Goal: Task Accomplishment & Management: Manage account settings

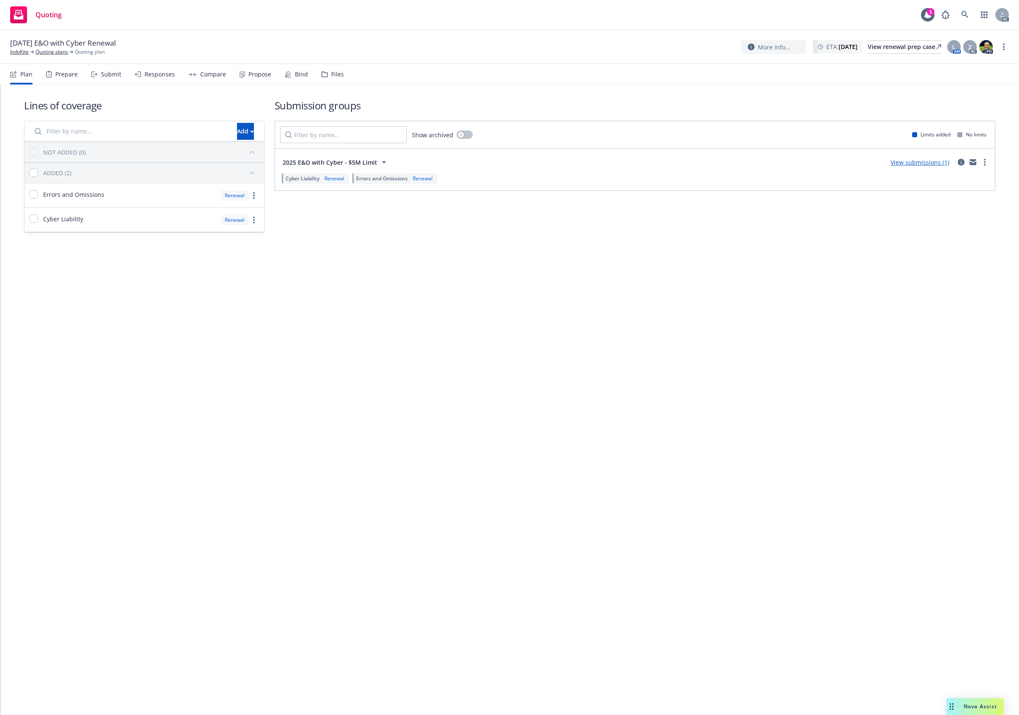
click at [334, 73] on div "Files" at bounding box center [337, 74] width 13 height 7
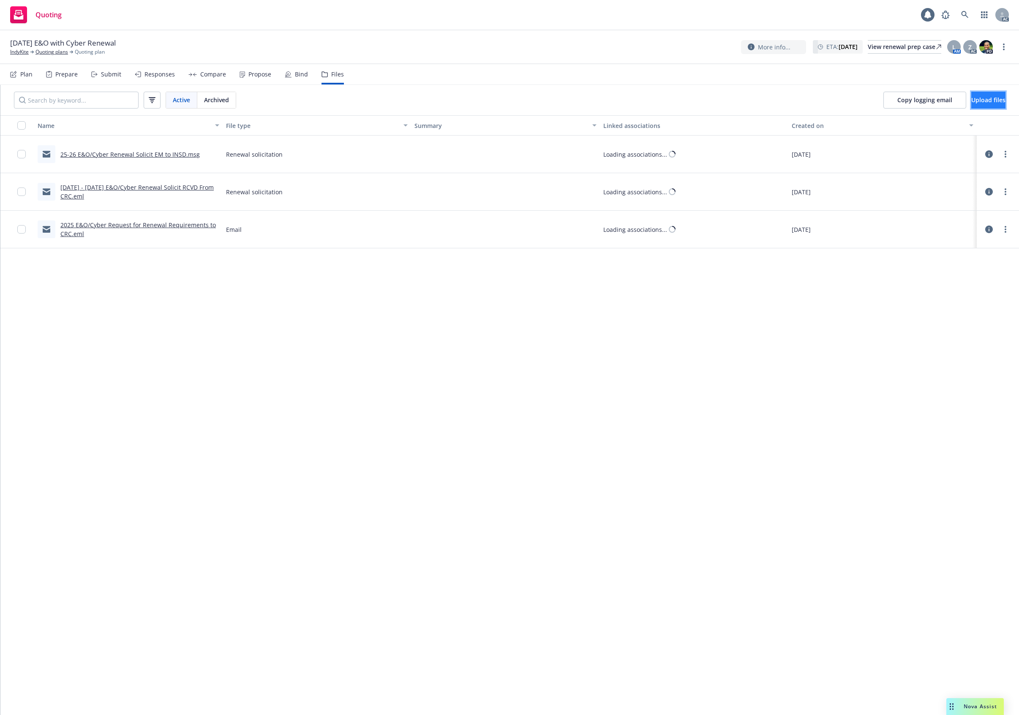
click at [974, 101] on span "Upload files" at bounding box center [988, 100] width 34 height 8
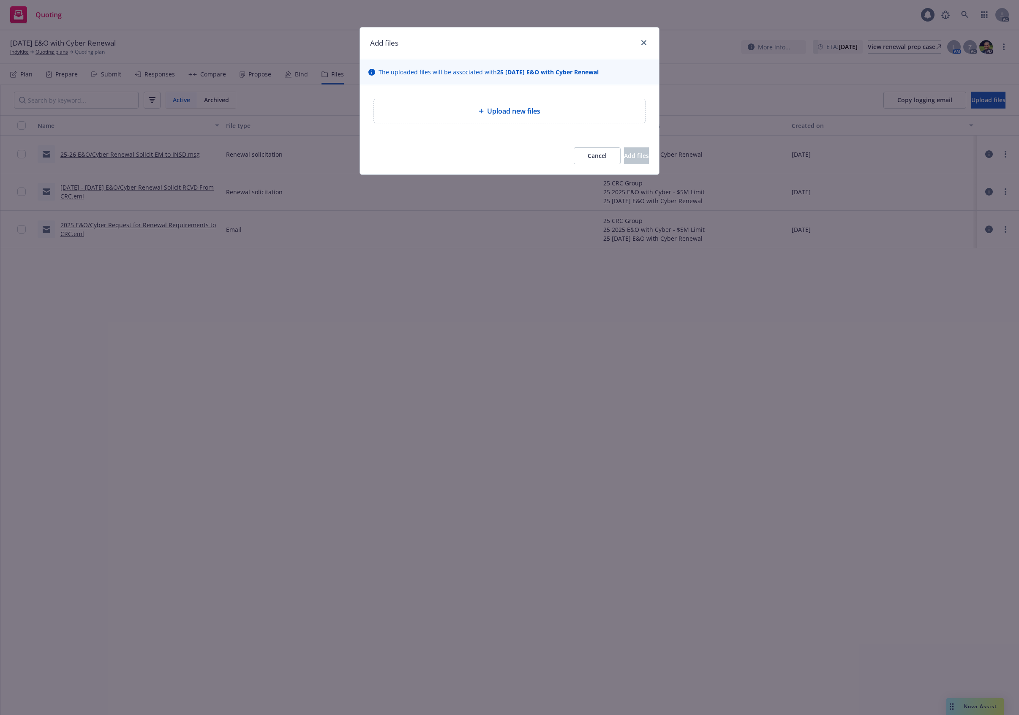
drag, startPoint x: 590, startPoint y: 115, endPoint x: 565, endPoint y: 122, distance: 26.5
click at [589, 115] on div "Upload new files" at bounding box center [510, 111] width 258 height 10
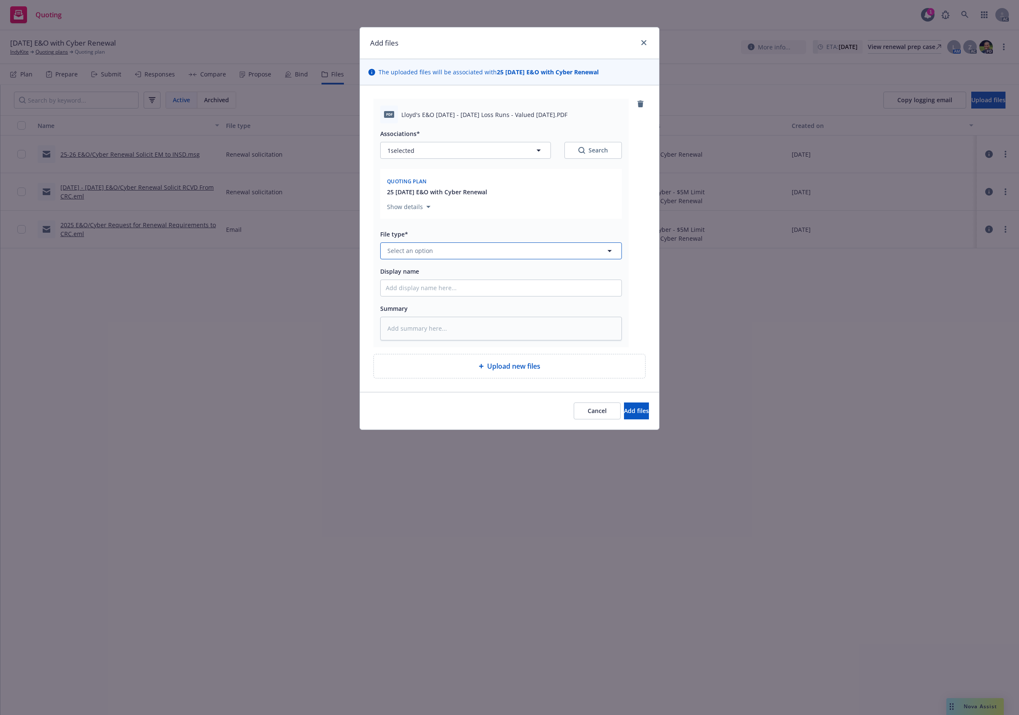
click at [499, 250] on button "Select an option" at bounding box center [501, 250] width 242 height 17
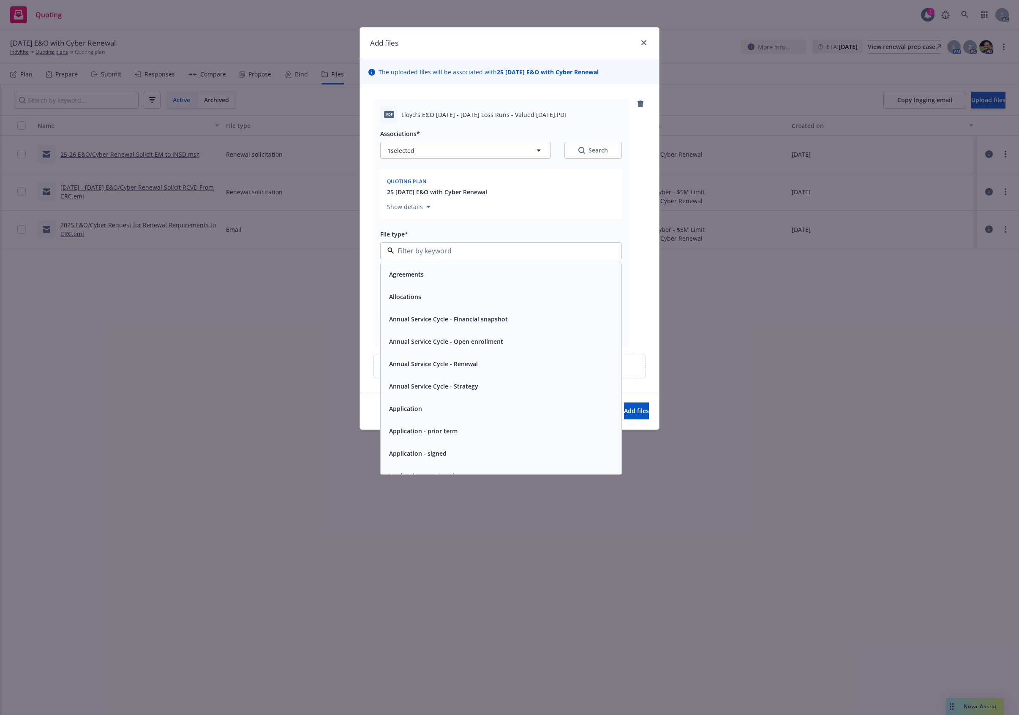
type input "`"
type textarea "x"
paste input "Loss Runs"
type input "Loss Runs"
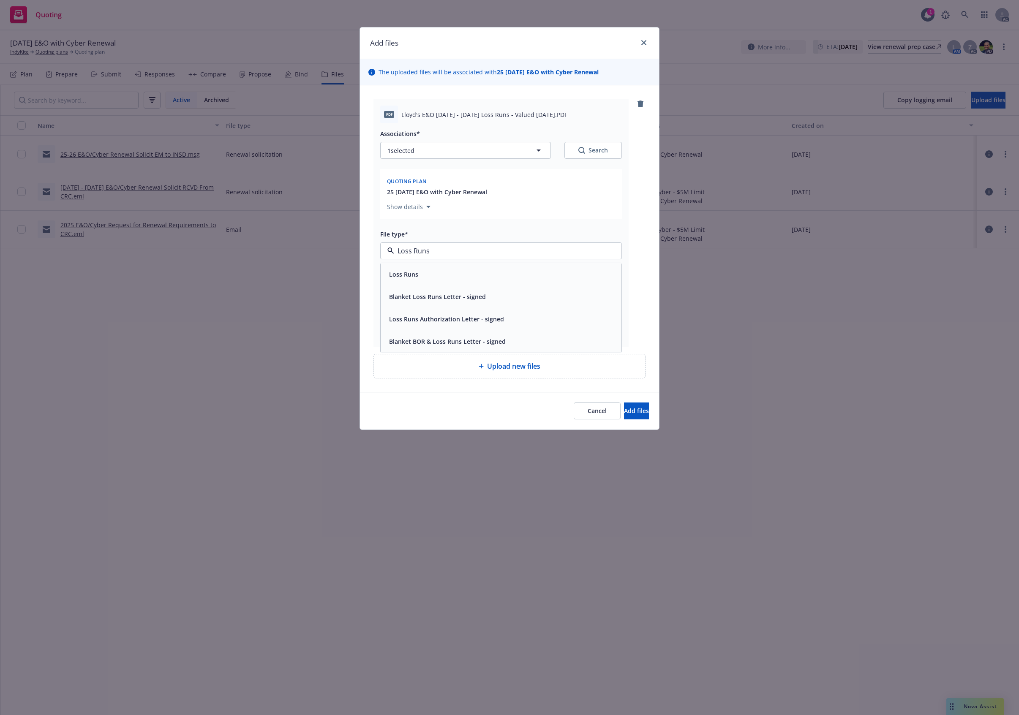
click at [448, 282] on div "Loss Runs" at bounding box center [501, 274] width 241 height 22
click at [448, 282] on div "Loss Runs" at bounding box center [501, 273] width 241 height 22
drag, startPoint x: 593, startPoint y: 142, endPoint x: 588, endPoint y: 148, distance: 7.8
click at [591, 145] on div "Associations* 1 selected Search" at bounding box center [501, 143] width 242 height 30
click at [585, 146] on div "Search" at bounding box center [593, 150] width 30 height 8
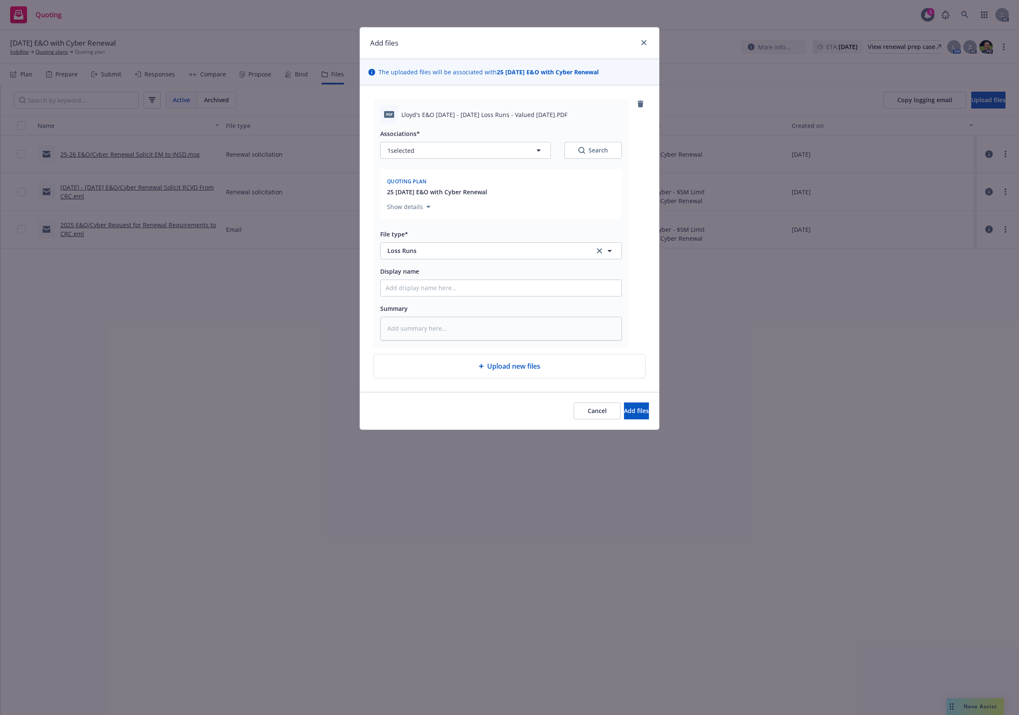
type textarea "x"
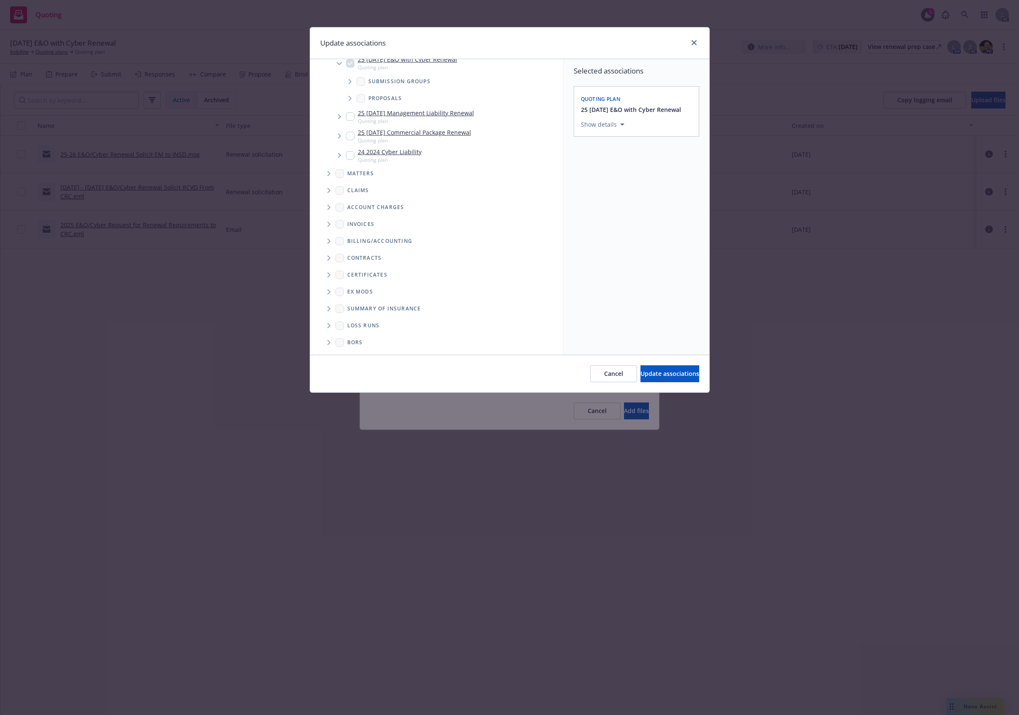
scroll to position [63, 0]
click at [323, 325] on span "Folder Tree Example" at bounding box center [329, 325] width 14 height 14
click at [353, 322] on input "Folder Tree Example" at bounding box center [351, 324] width 8 height 8
checkbox input "true"
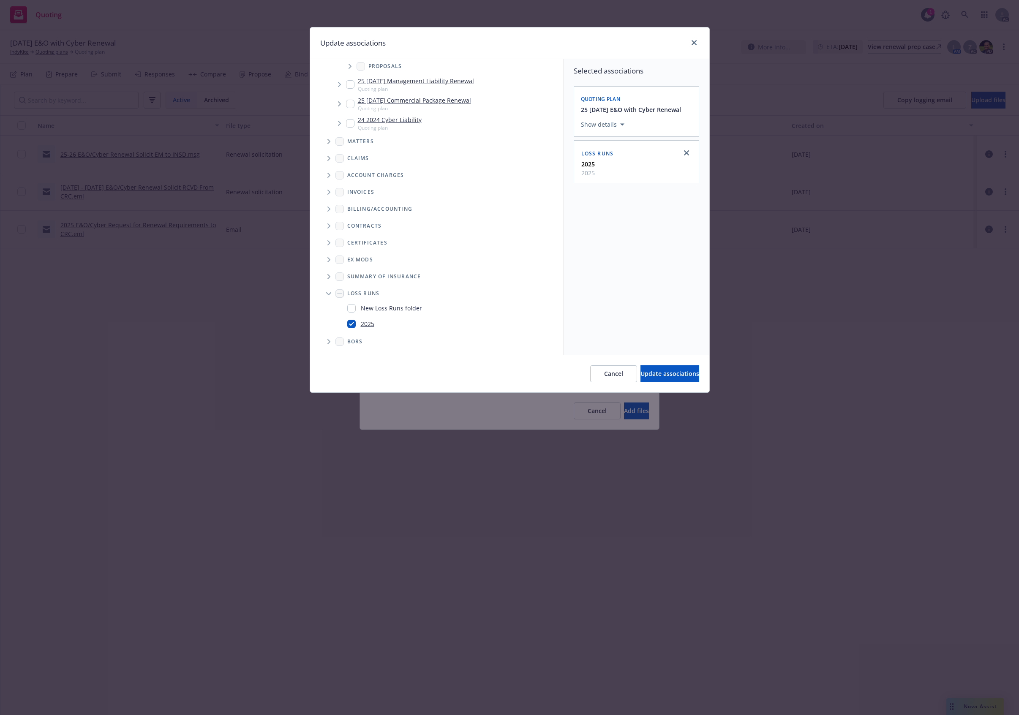
click at [612, 316] on div "Selected associations Quoting plan 25 [DATE] E&O with Cyber Renewal Show detail…" at bounding box center [636, 207] width 146 height 296
click at [655, 369] on button "Update associations" at bounding box center [669, 373] width 59 height 17
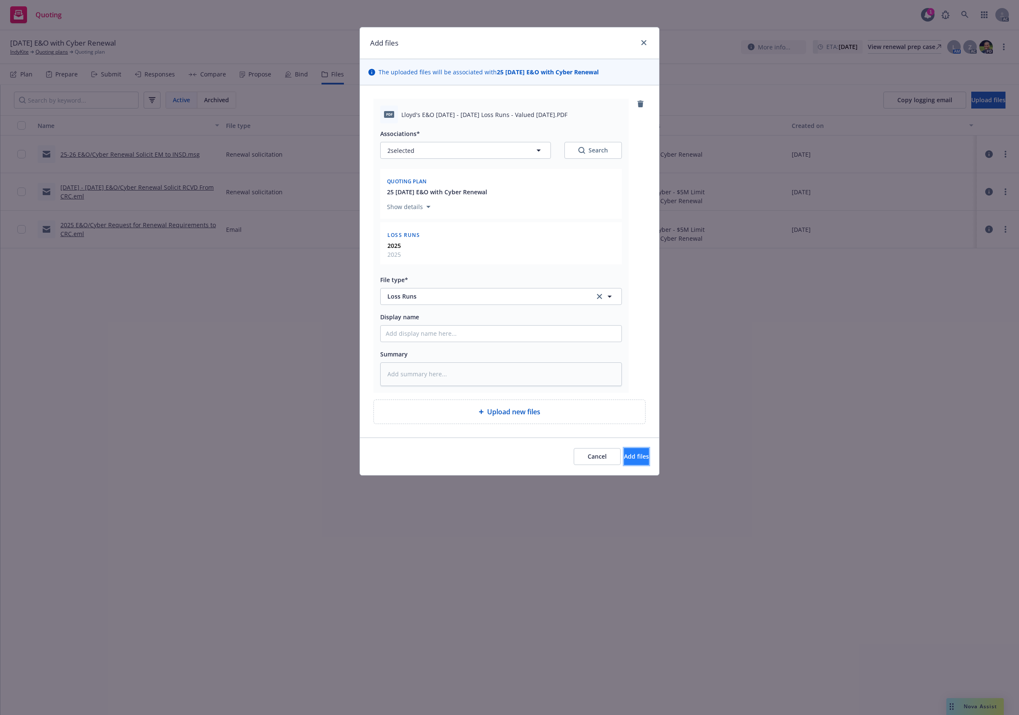
click at [636, 463] on button "Add files" at bounding box center [636, 456] width 25 height 17
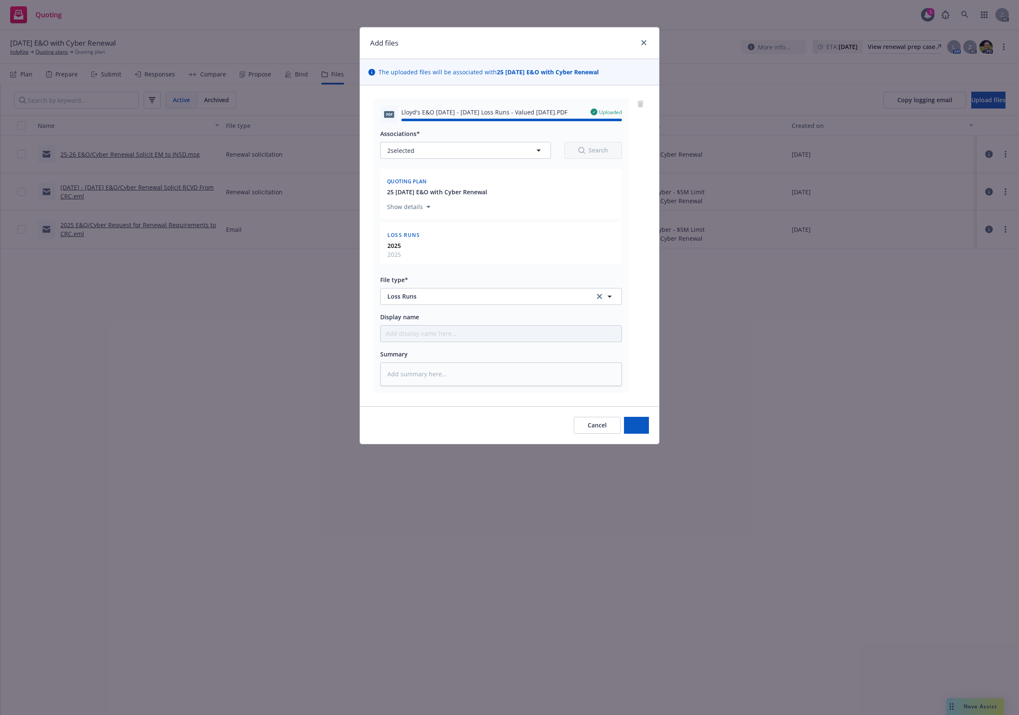
type textarea "x"
click at [864, 413] on div "Add files The uploaded files will be associated with 25 [DATE] E&O with Cyber R…" at bounding box center [509, 357] width 1019 height 715
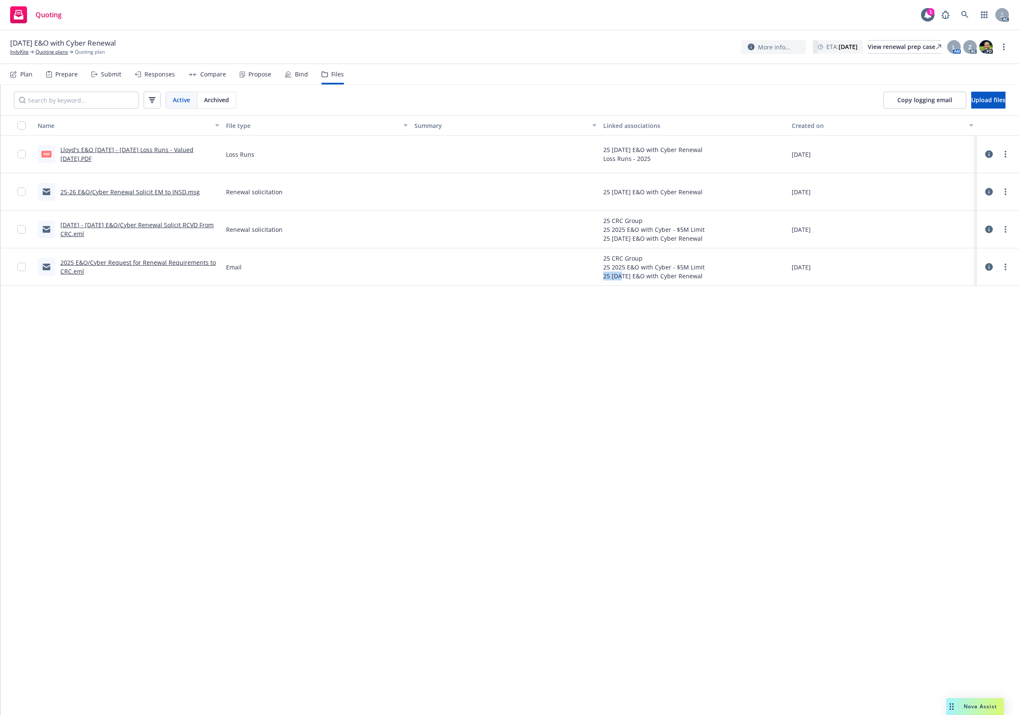
drag, startPoint x: 612, startPoint y: 335, endPoint x: 429, endPoint y: 187, distance: 235.7
click at [586, 319] on div "Name File type Summary Linked associations Created on PDF Lloyd's E&O [DATE] - …" at bounding box center [509, 414] width 1018 height 599
